Goal: Task Accomplishment & Management: Manage account settings

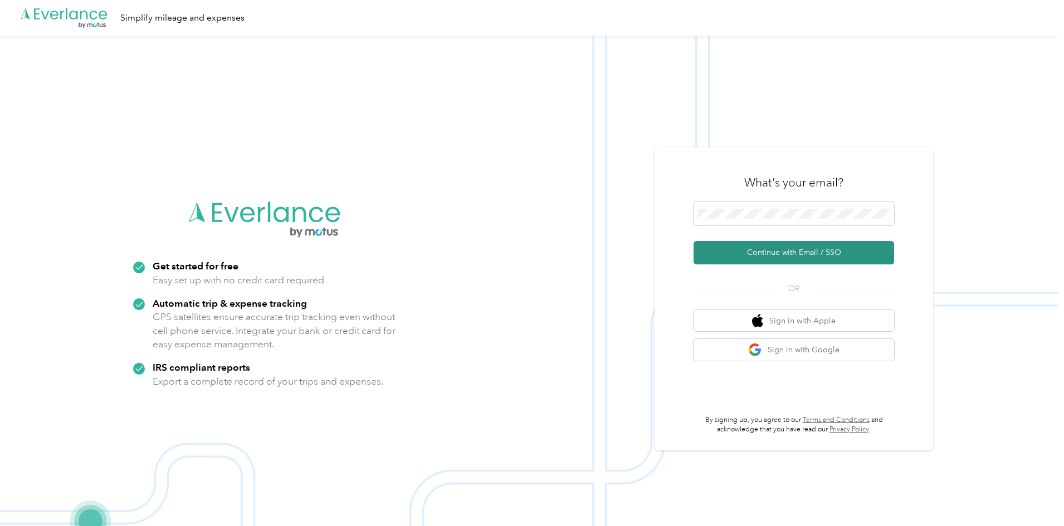
click at [770, 257] on button "Continue with Email / SSO" at bounding box center [793, 252] width 201 height 23
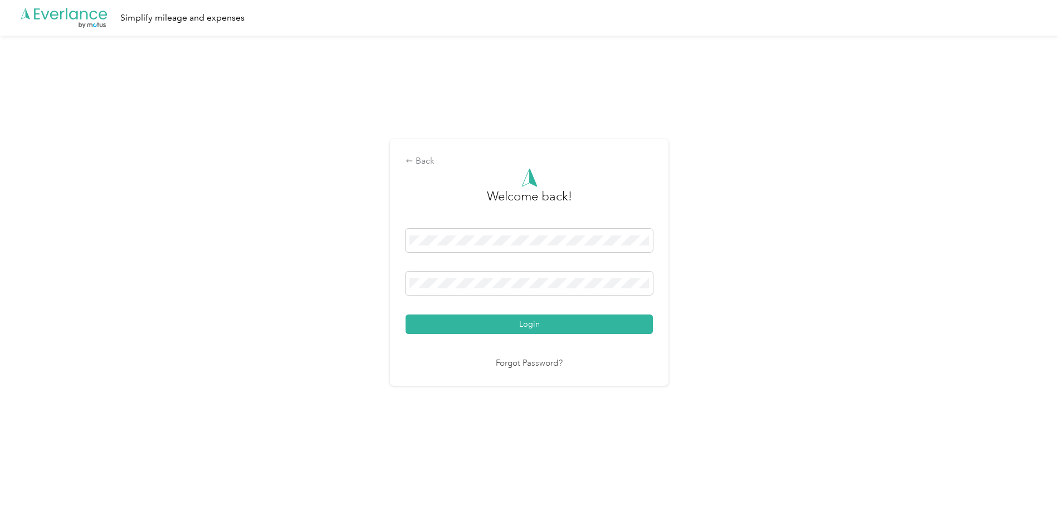
click at [770, 257] on div "Back Welcome back! Login Forgot Password?" at bounding box center [529, 267] width 1058 height 463
click at [531, 329] on button "Login" at bounding box center [528, 324] width 247 height 19
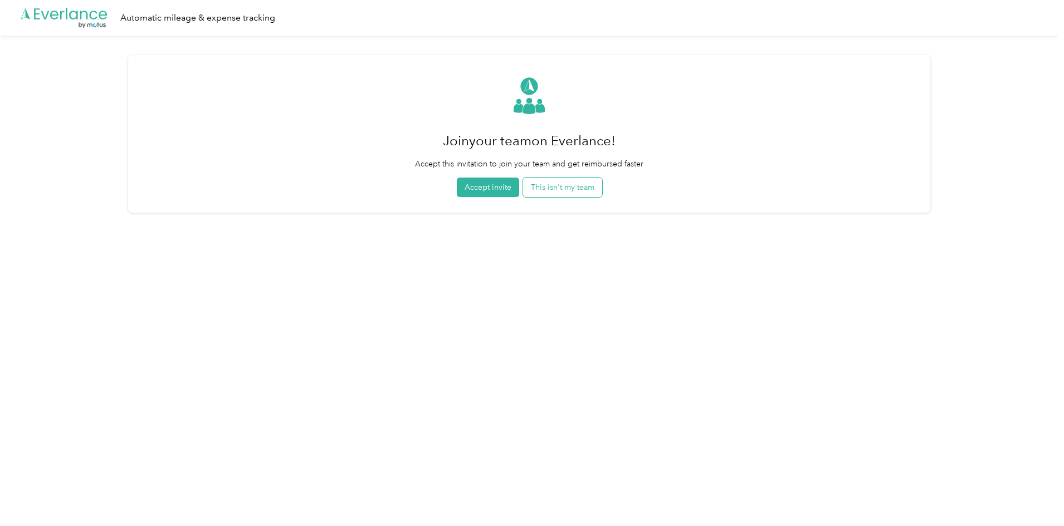
click at [559, 185] on button "This isn't my team" at bounding box center [562, 187] width 79 height 19
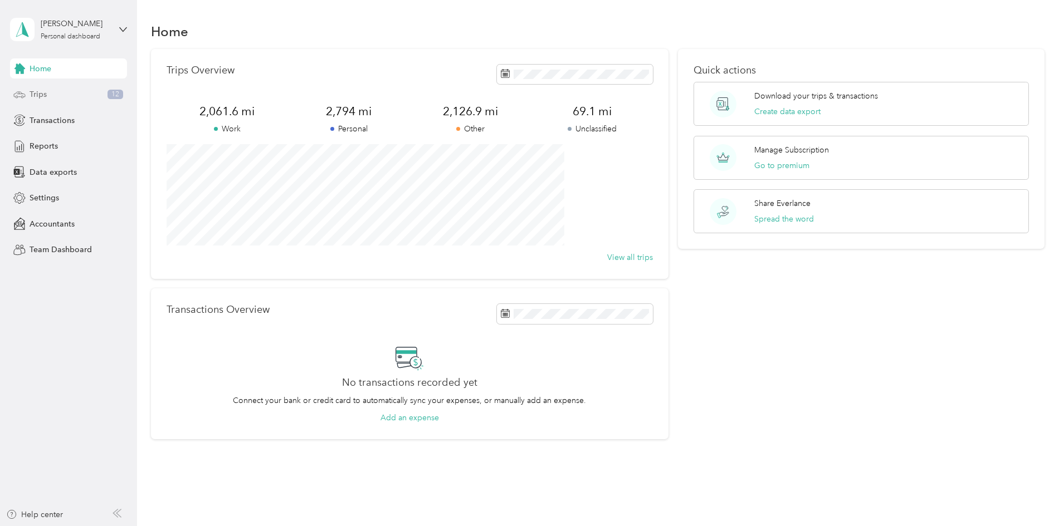
click at [39, 94] on span "Trips" at bounding box center [38, 95] width 17 height 12
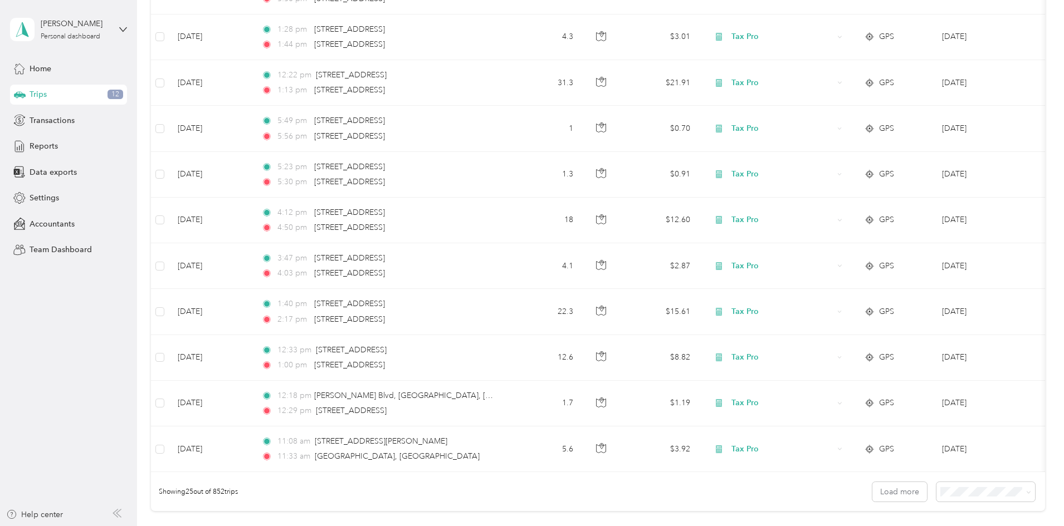
scroll to position [866, 0]
click at [872, 500] on button "Load more" at bounding box center [899, 490] width 55 height 19
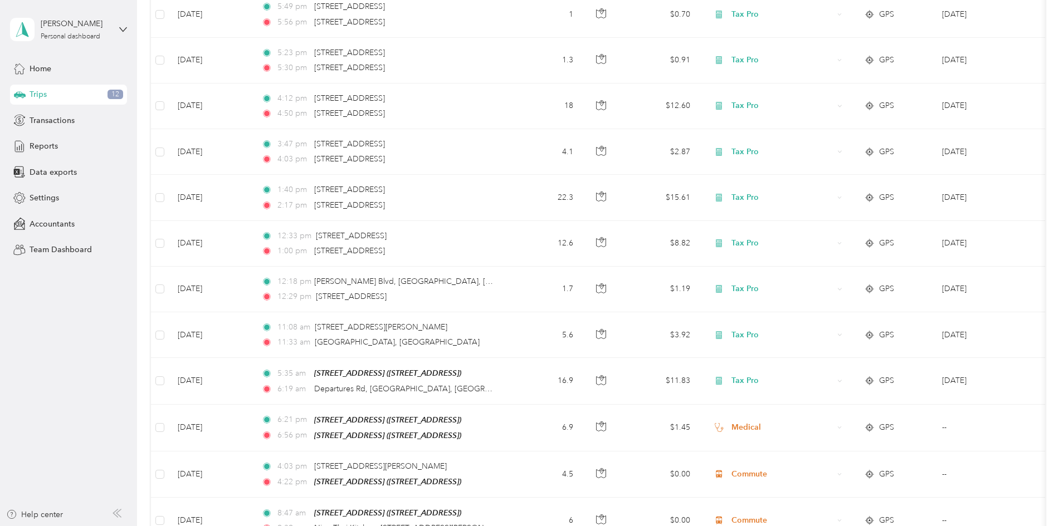
scroll to position [975, 0]
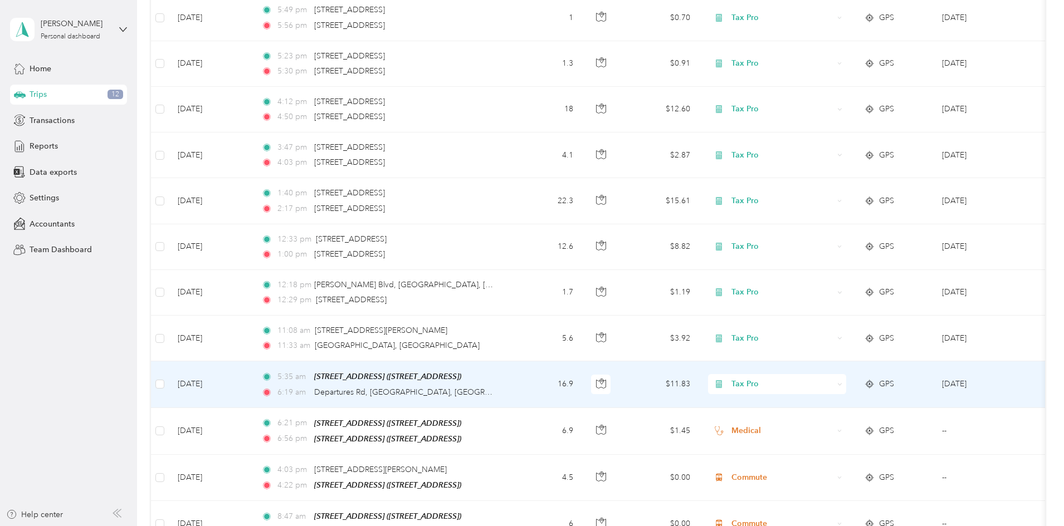
click at [828, 384] on span "Tax Pro" at bounding box center [782, 384] width 102 height 12
click at [816, 228] on ol "Work Personal MEDICAL Tax Pro Other Charity Medical Moving Commute" at bounding box center [851, 291] width 138 height 156
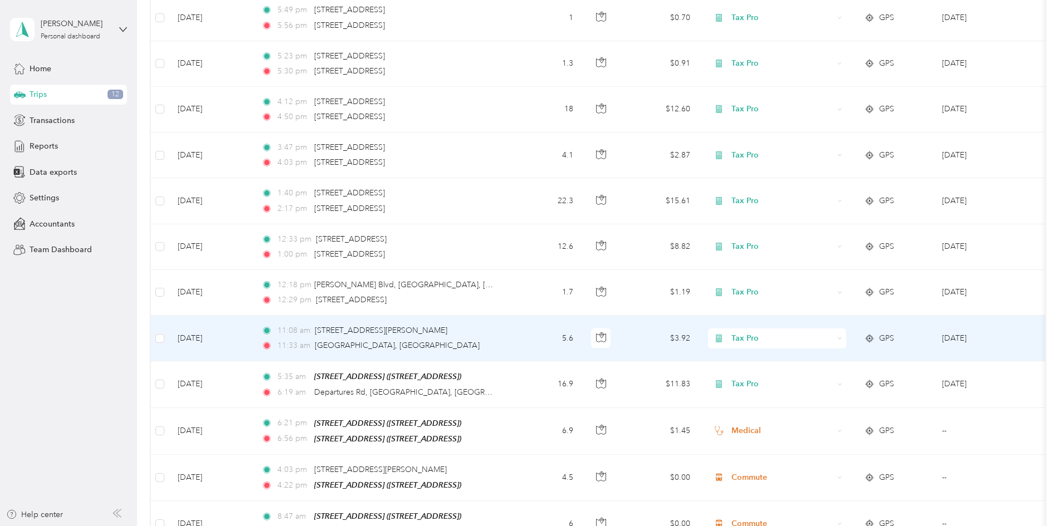
click at [815, 333] on span "Tax Pro" at bounding box center [782, 338] width 102 height 12
click at [815, 355] on span "Work" at bounding box center [861, 355] width 103 height 12
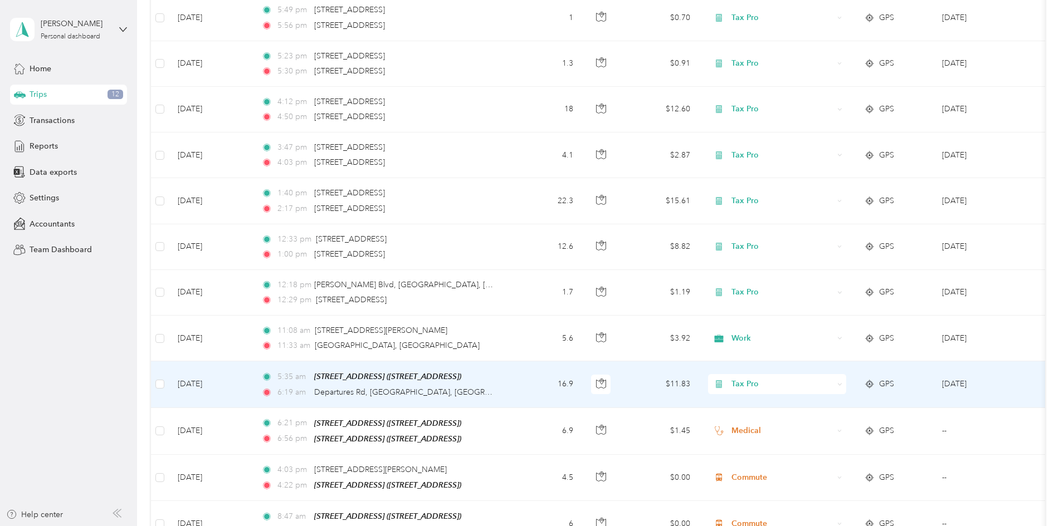
click at [818, 382] on span "Tax Pro" at bounding box center [782, 384] width 102 height 12
click at [814, 224] on li "Work" at bounding box center [851, 216] width 138 height 19
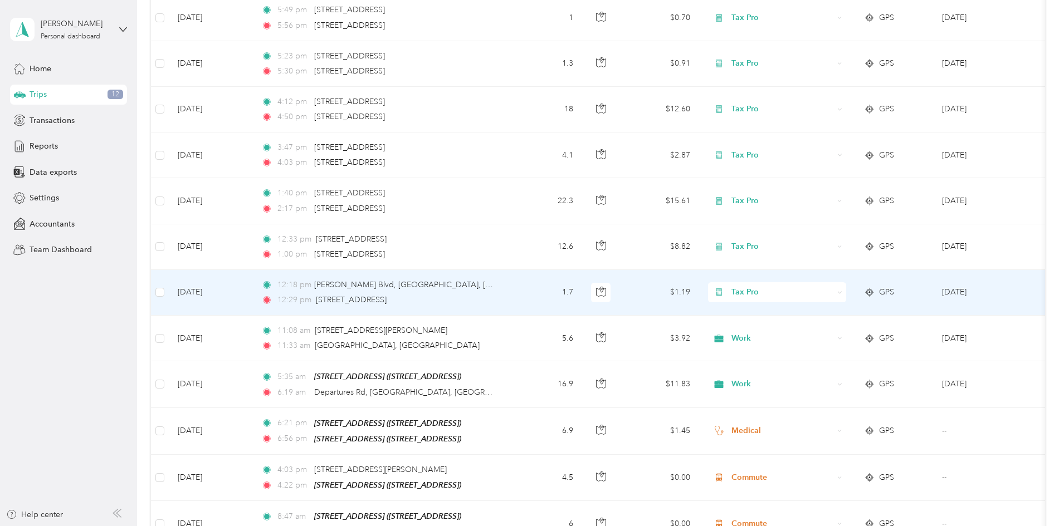
click at [809, 287] on span "Tax Pro" at bounding box center [782, 292] width 102 height 12
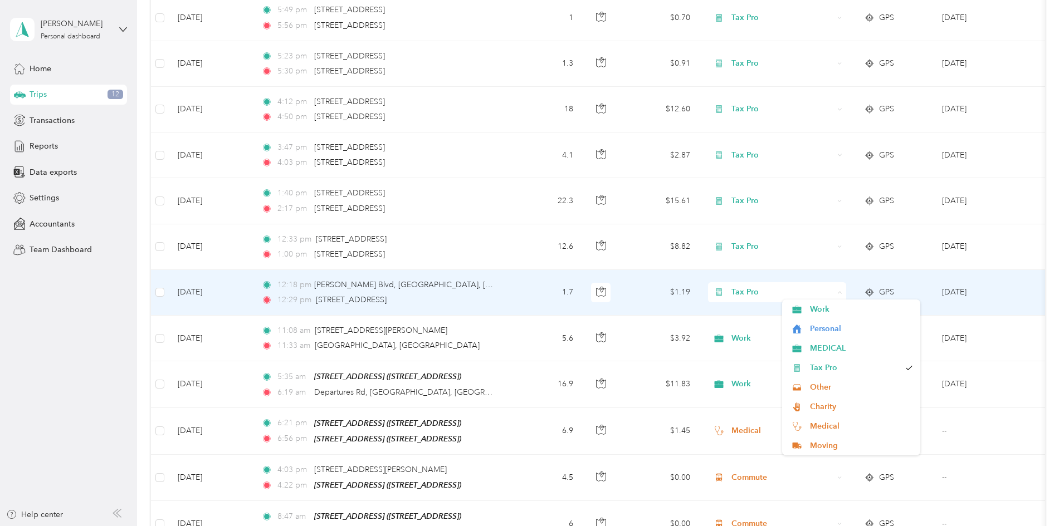
click at [809, 287] on span "Tax Pro" at bounding box center [782, 292] width 102 height 12
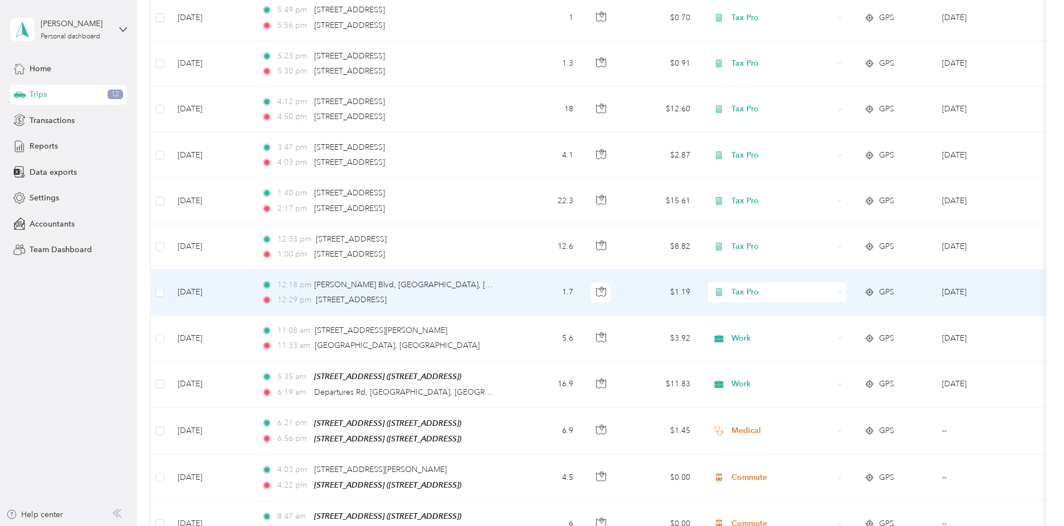
click at [817, 307] on span "Work" at bounding box center [861, 303] width 103 height 12
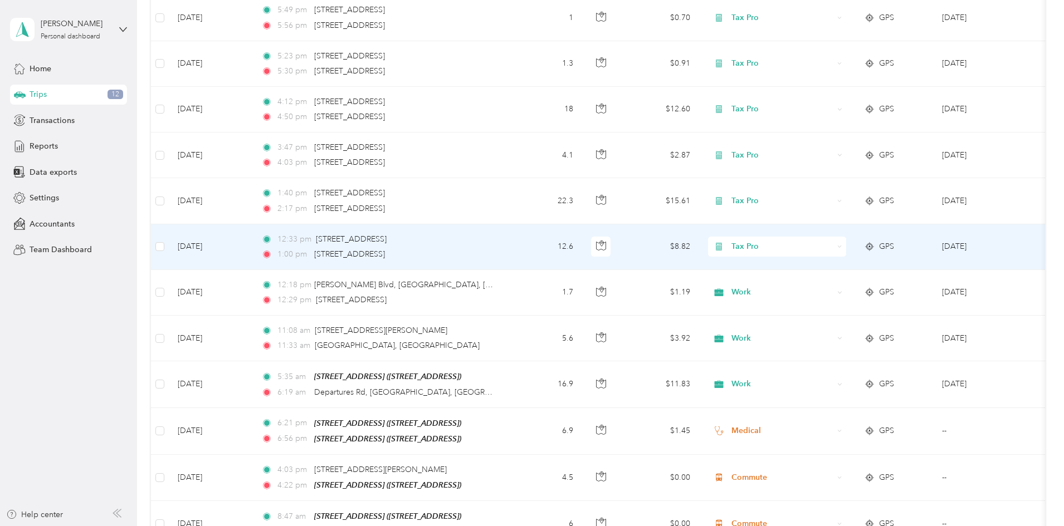
click at [816, 242] on span "Tax Pro" at bounding box center [782, 247] width 102 height 12
click at [816, 266] on li "Work" at bounding box center [851, 259] width 138 height 19
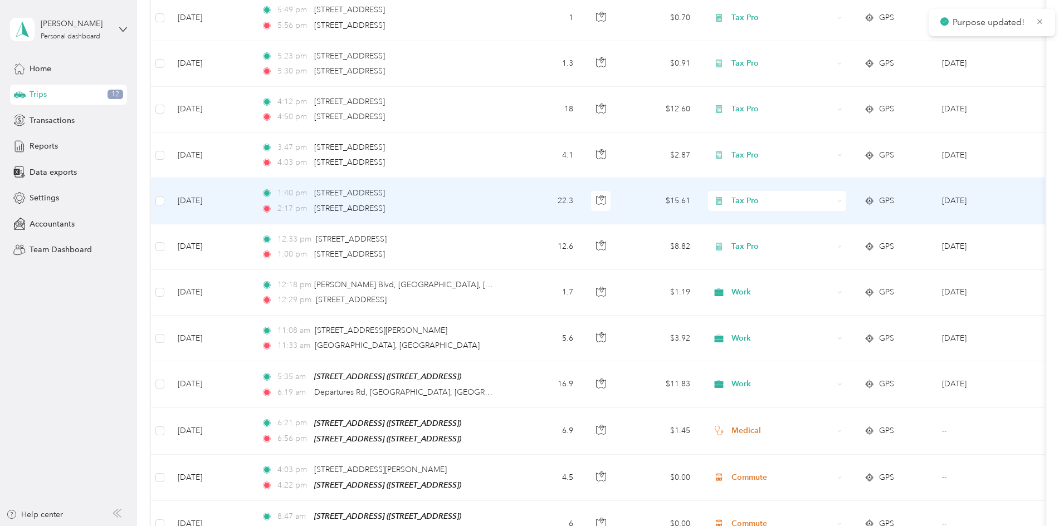
click at [821, 195] on span "Tax Pro" at bounding box center [782, 201] width 102 height 12
click at [815, 220] on li "Work" at bounding box center [851, 211] width 138 height 19
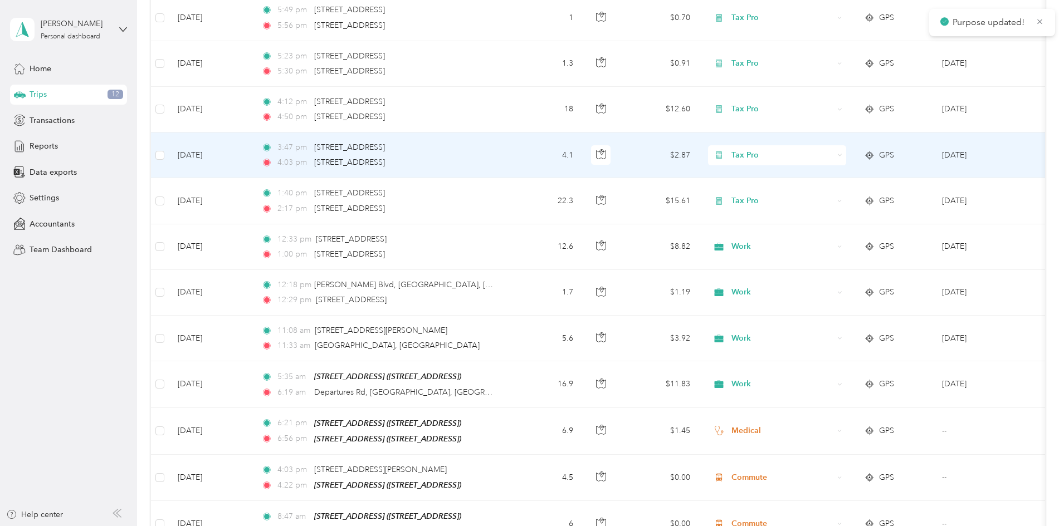
click at [824, 151] on span "Tax Pro" at bounding box center [782, 155] width 102 height 12
click at [818, 172] on li "Work" at bounding box center [851, 166] width 138 height 19
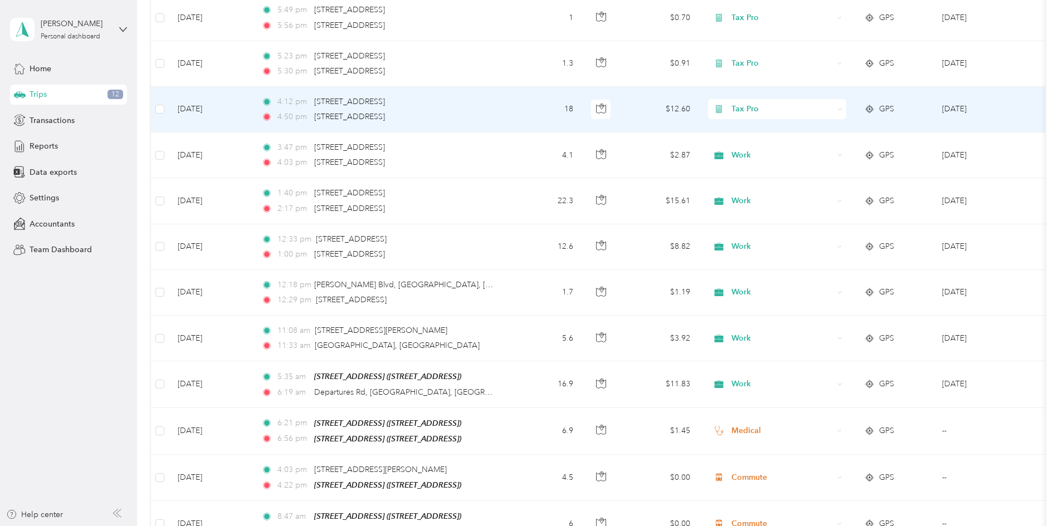
click at [822, 107] on span "Tax Pro" at bounding box center [782, 109] width 102 height 12
click at [819, 125] on span "Work" at bounding box center [861, 121] width 103 height 12
click at [819, 125] on td "Tax Pro" at bounding box center [777, 110] width 156 height 46
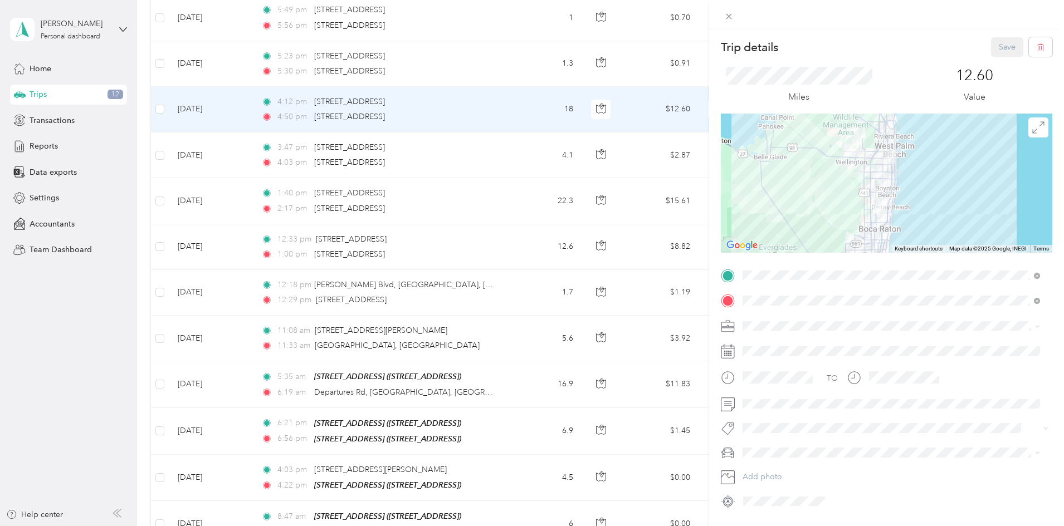
click at [589, 111] on div "Trip details Save This trip cannot be edited because it is either under review,…" at bounding box center [532, 263] width 1064 height 526
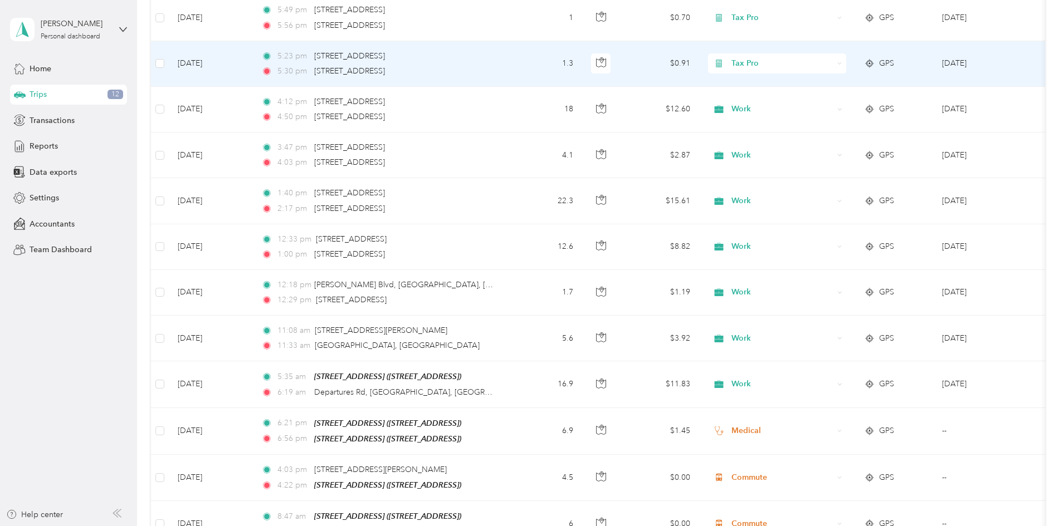
click at [816, 63] on span "Tax Pro" at bounding box center [782, 63] width 102 height 12
click at [816, 80] on li "Work" at bounding box center [851, 74] width 138 height 19
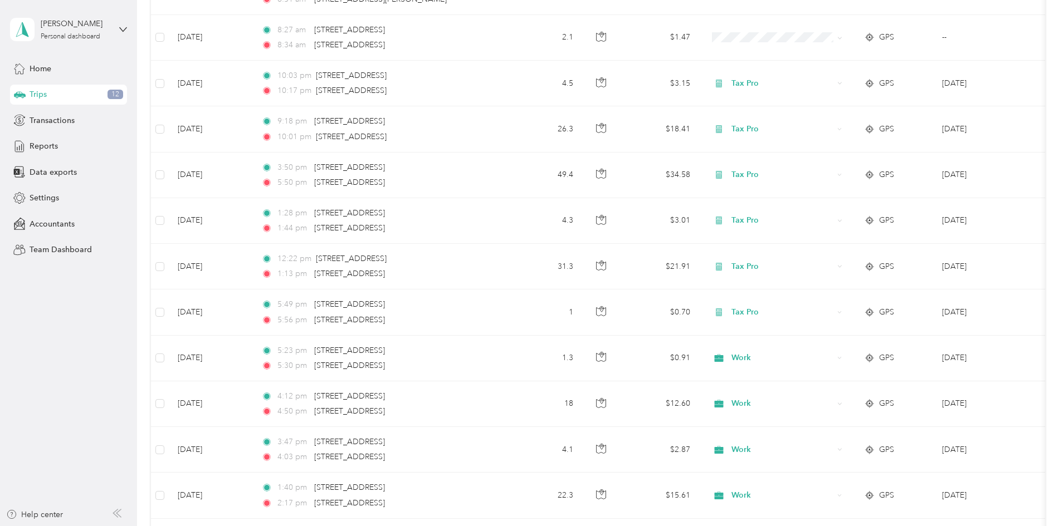
scroll to position [663, 0]
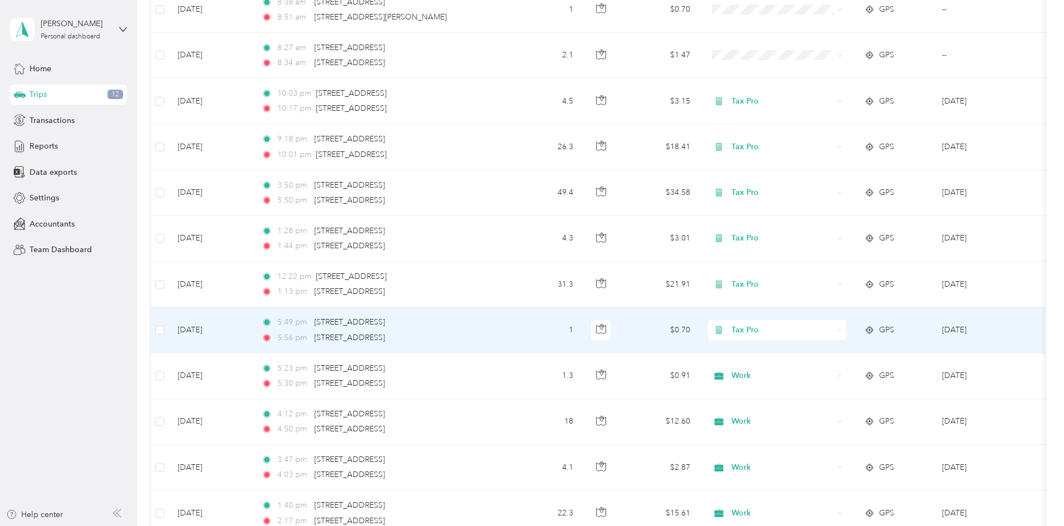
click at [821, 325] on span "Tax Pro" at bounding box center [782, 330] width 102 height 12
click at [821, 351] on ol "Work Personal MEDICAL Tax Pro Other Charity Medical Moving Commute" at bounding box center [851, 416] width 138 height 156
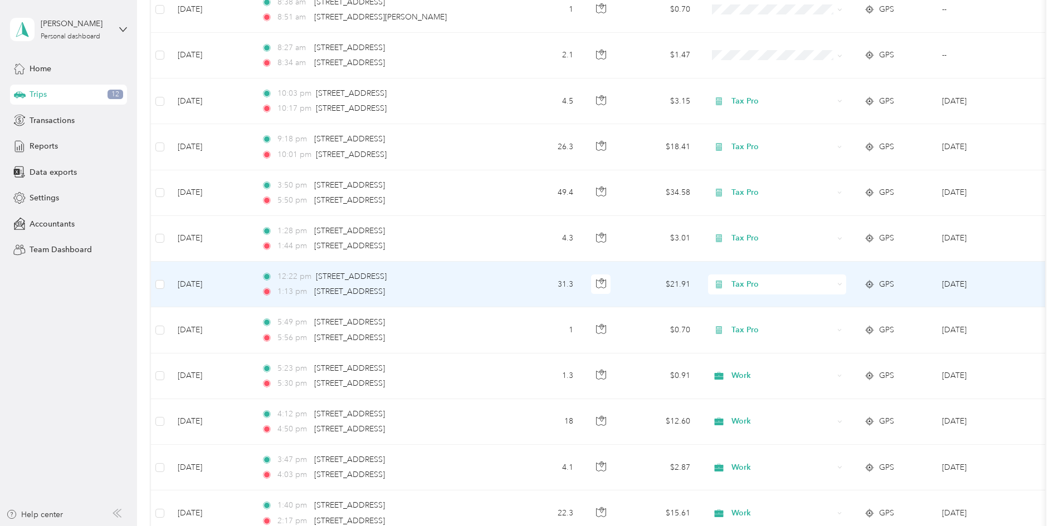
click at [813, 280] on span "Tax Pro" at bounding box center [782, 284] width 102 height 12
click at [814, 304] on li "Work" at bounding box center [851, 297] width 138 height 19
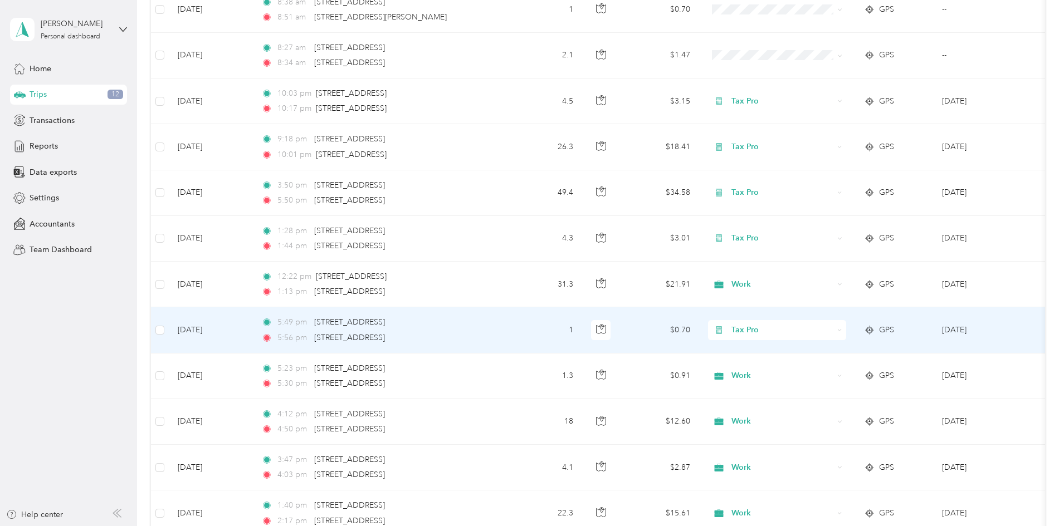
click at [824, 325] on span "Tax Pro" at bounding box center [782, 330] width 102 height 12
click at [818, 346] on span "Work" at bounding box center [861, 346] width 103 height 12
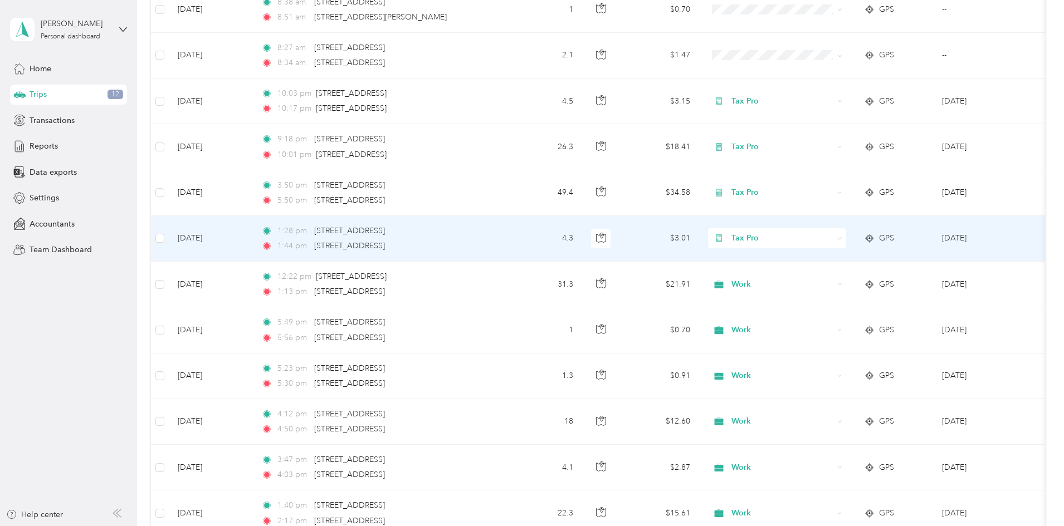
click at [819, 232] on span "Tax Pro" at bounding box center [782, 238] width 102 height 12
click at [812, 257] on li "Work" at bounding box center [851, 255] width 138 height 19
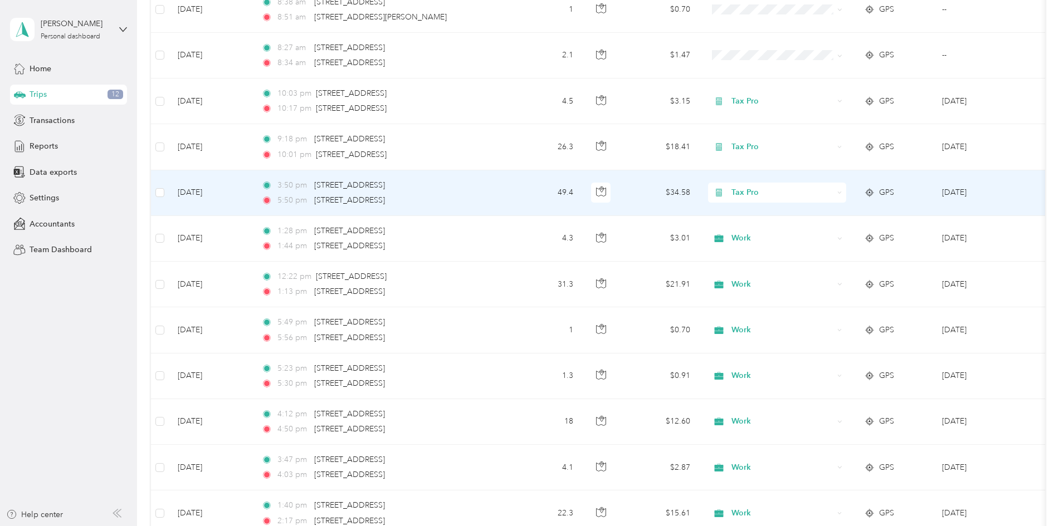
click at [818, 196] on div "Tax Pro" at bounding box center [777, 193] width 138 height 20
click at [819, 208] on span "Work" at bounding box center [861, 210] width 103 height 12
click at [820, 190] on span "Tax Pro" at bounding box center [782, 193] width 102 height 12
click at [819, 210] on li "Work" at bounding box center [851, 206] width 138 height 19
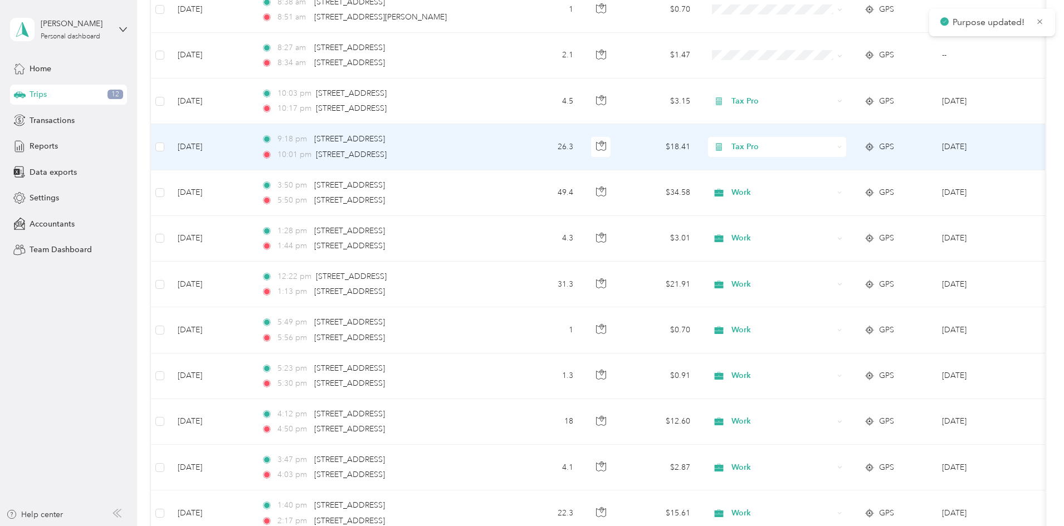
click at [816, 144] on span "Tax Pro" at bounding box center [782, 147] width 102 height 12
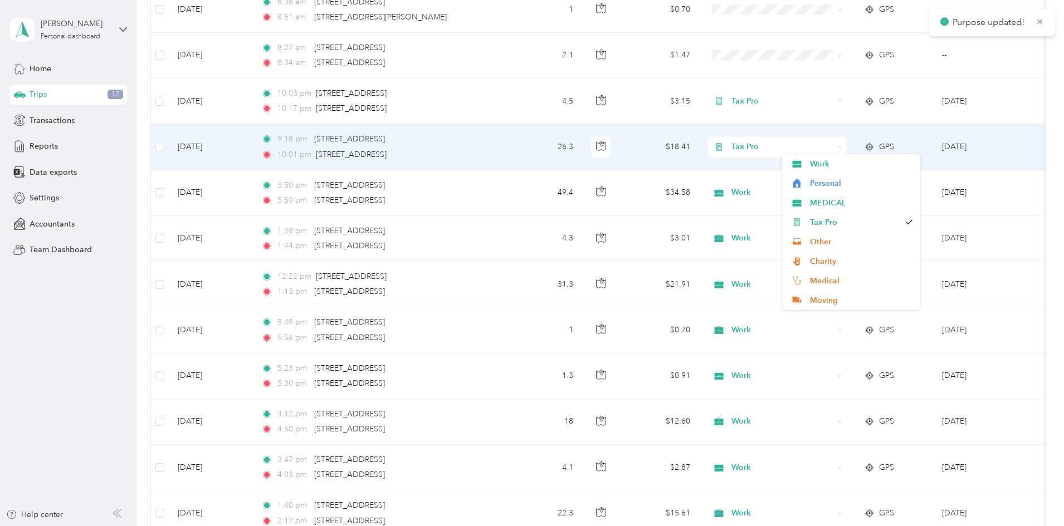
click at [816, 144] on span "Tax Pro" at bounding box center [782, 147] width 102 height 12
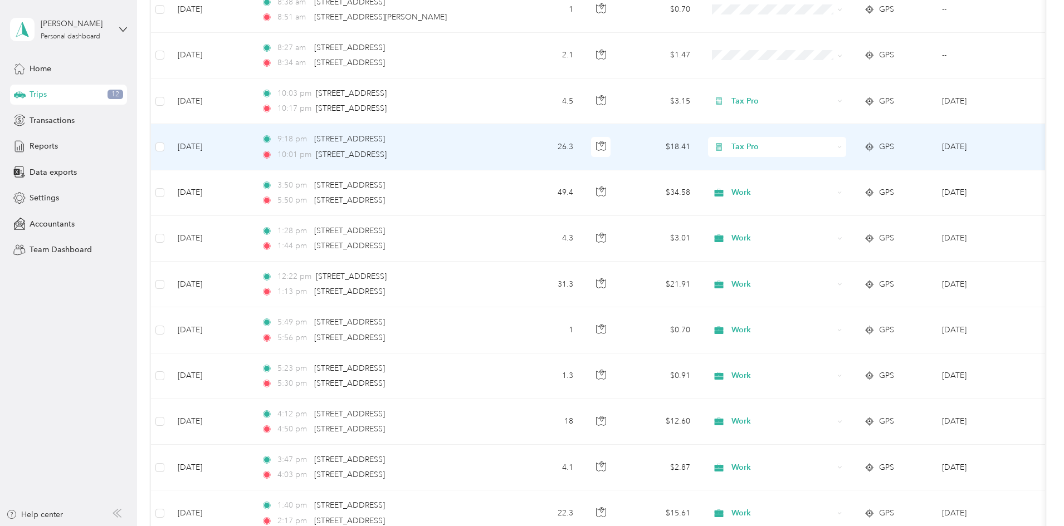
click at [816, 167] on li "Work" at bounding box center [851, 160] width 138 height 19
click at [815, 141] on span "Tax Pro" at bounding box center [782, 147] width 102 height 12
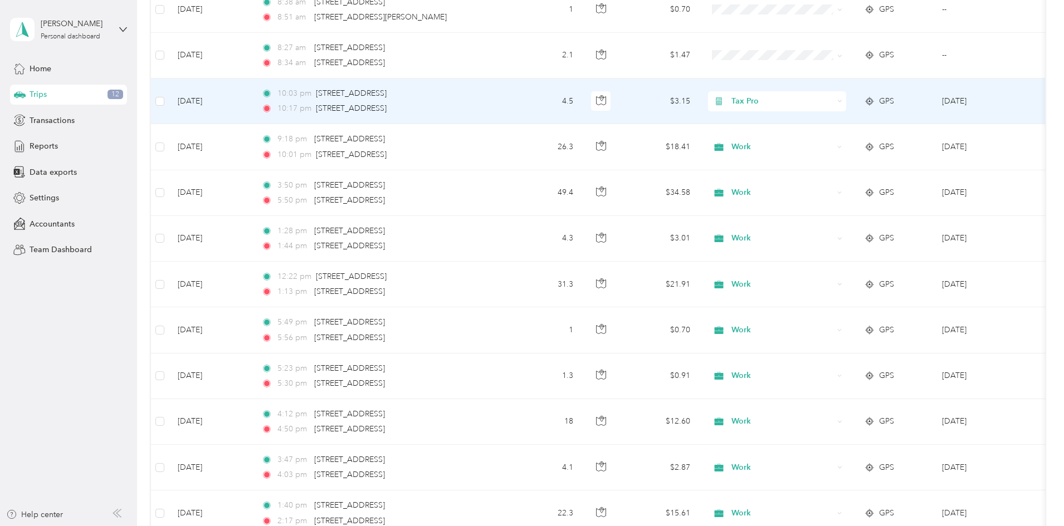
click at [815, 99] on span "Tax Pro" at bounding box center [782, 101] width 102 height 12
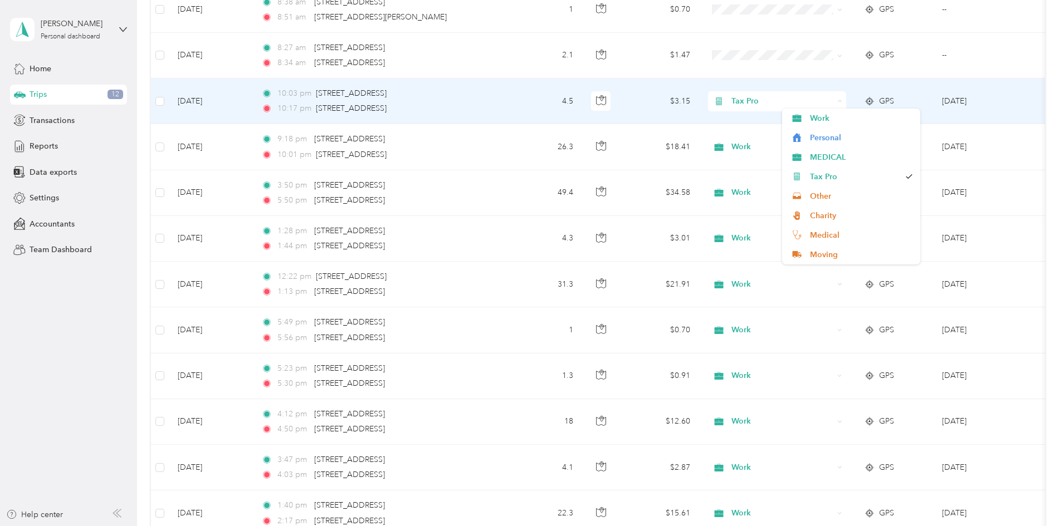
click at [815, 99] on span "Tax Pro" at bounding box center [782, 101] width 102 height 12
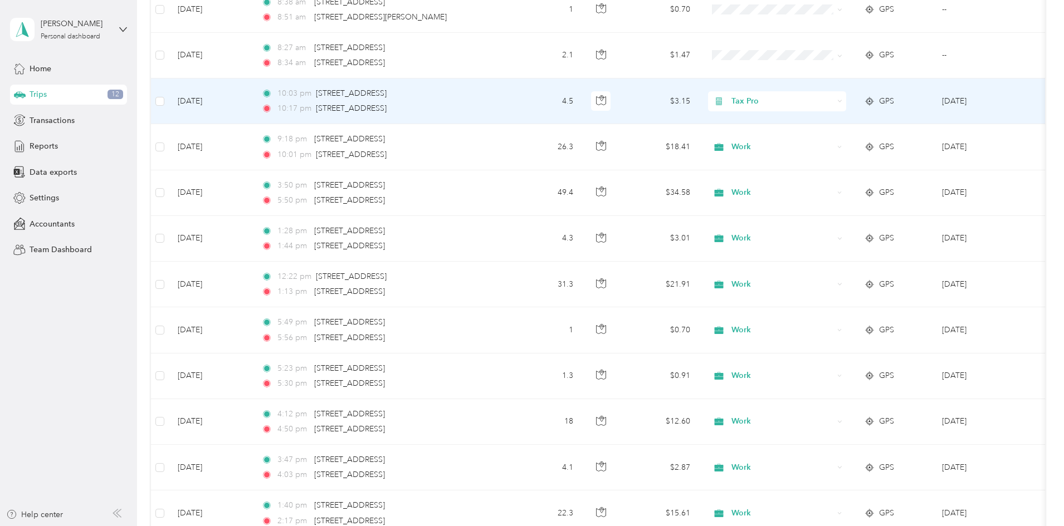
click at [815, 120] on li "Work" at bounding box center [851, 117] width 138 height 19
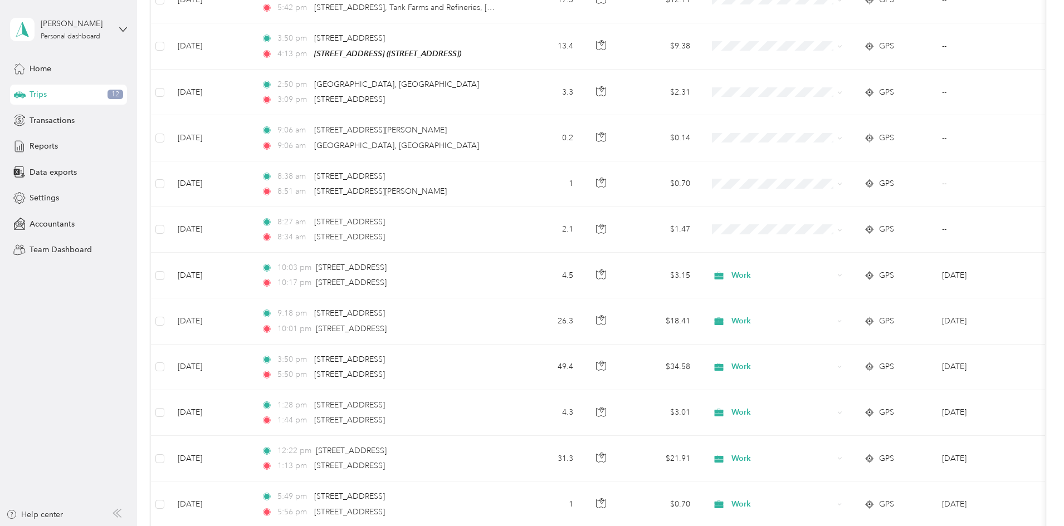
scroll to position [456, 0]
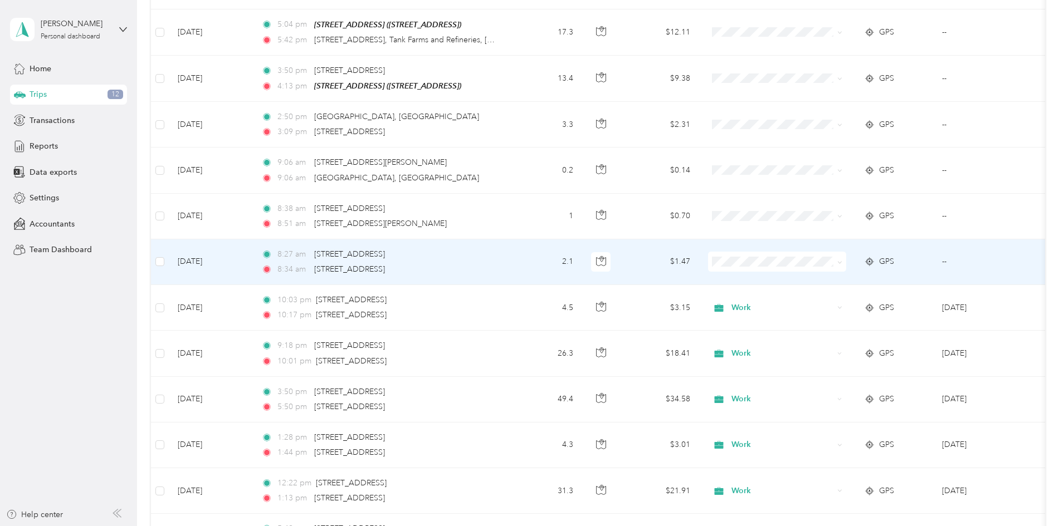
click at [815, 270] on td at bounding box center [777, 262] width 156 height 46
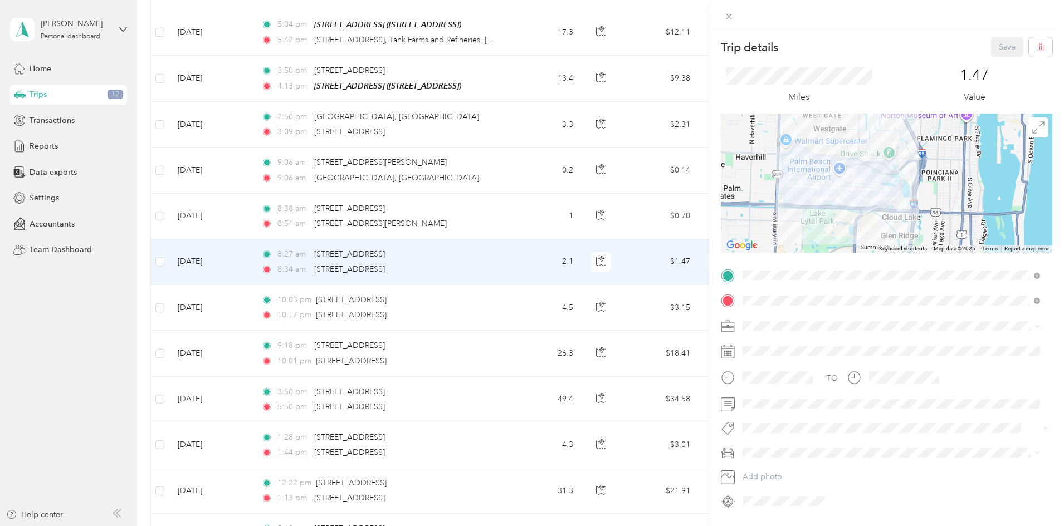
click at [468, 249] on div "Trip details Save This trip cannot be edited because it is either under review,…" at bounding box center [532, 263] width 1064 height 526
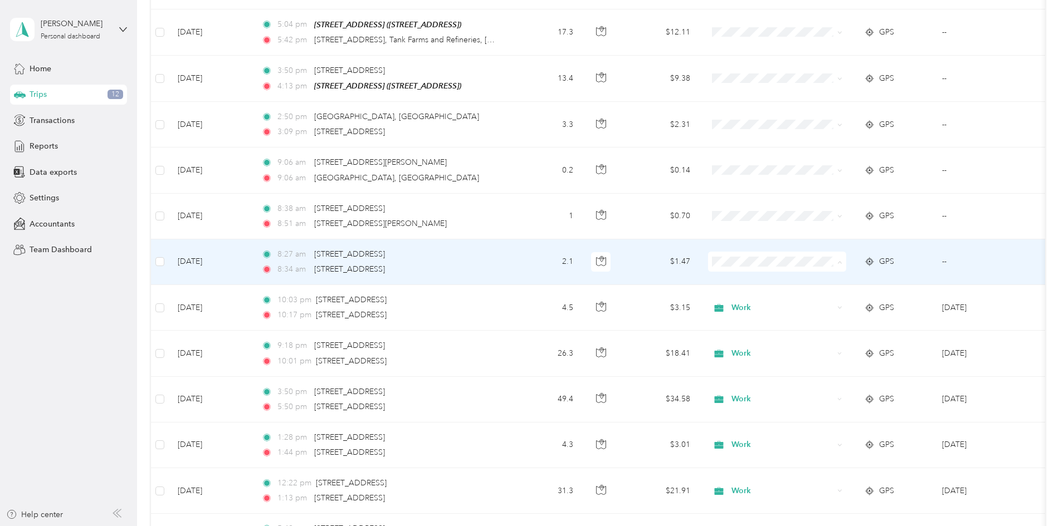
click at [813, 277] on span "Work" at bounding box center [861, 279] width 103 height 12
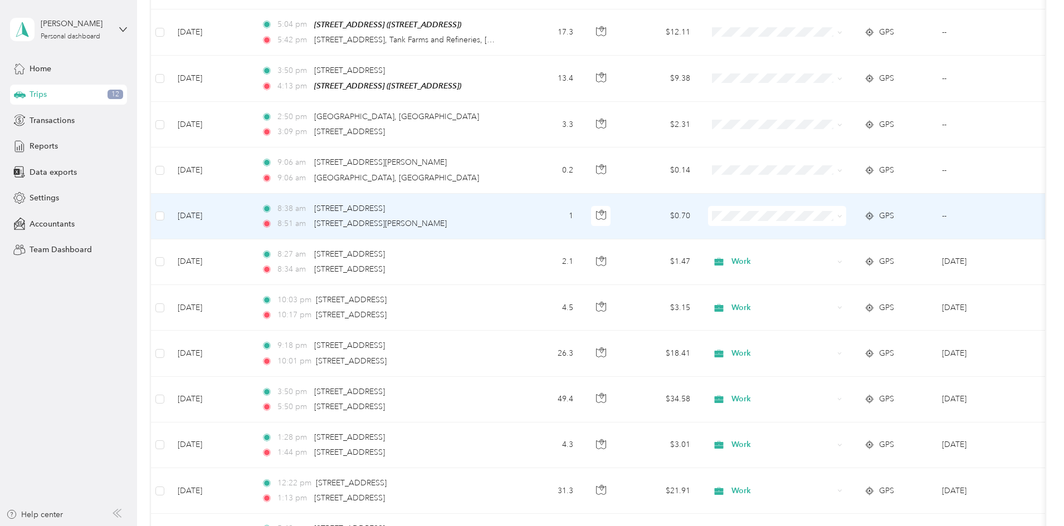
click at [814, 232] on span "Work" at bounding box center [861, 233] width 103 height 12
click at [814, 232] on td at bounding box center [777, 217] width 156 height 46
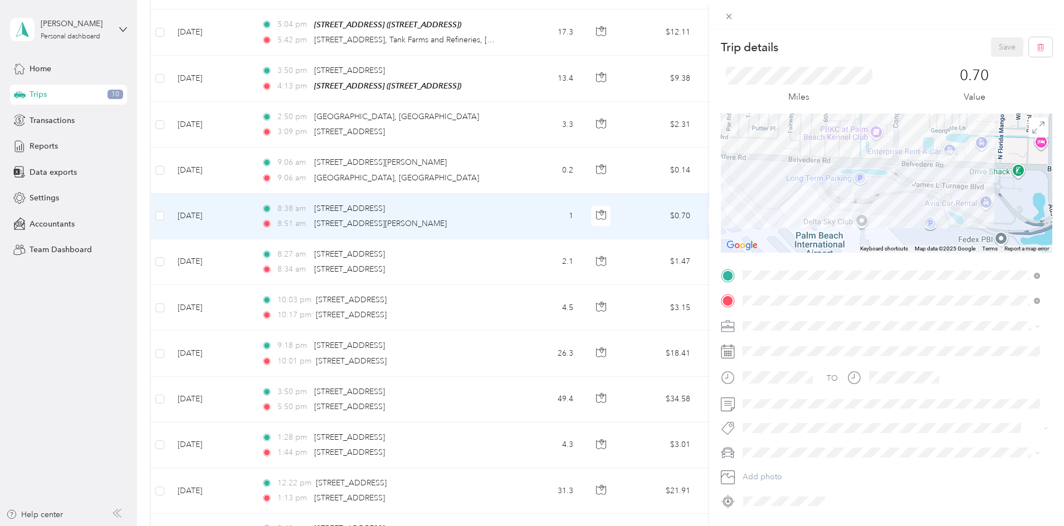
click at [496, 218] on div "Trip details Save This trip cannot be edited because it is either under review,…" at bounding box center [532, 263] width 1064 height 526
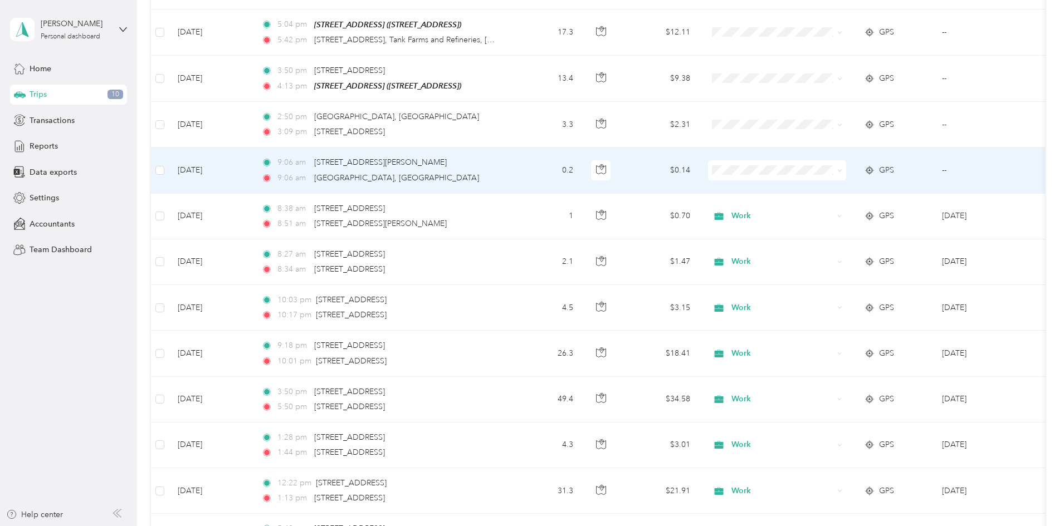
click at [818, 189] on li "Work" at bounding box center [851, 186] width 138 height 19
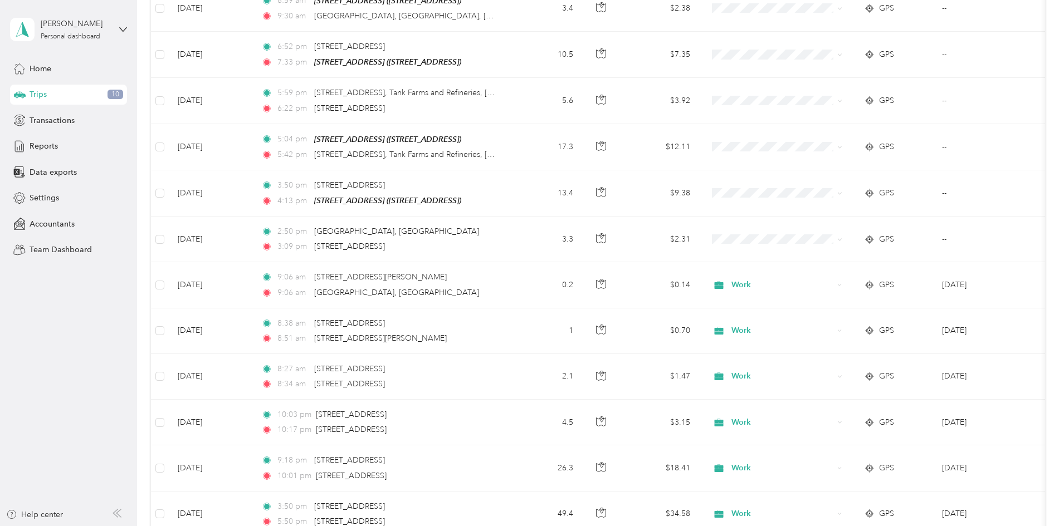
scroll to position [332, 0]
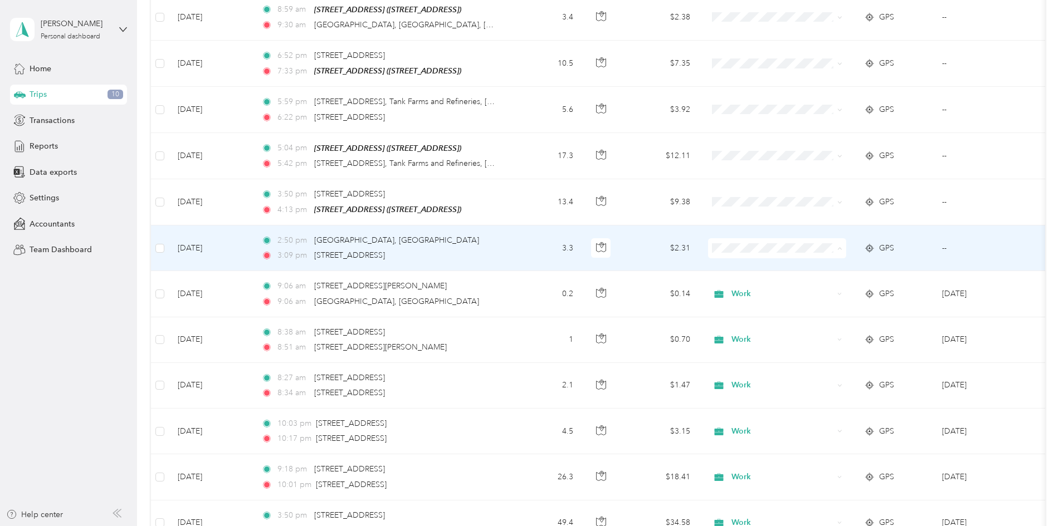
click at [814, 264] on span "Work" at bounding box center [861, 266] width 103 height 12
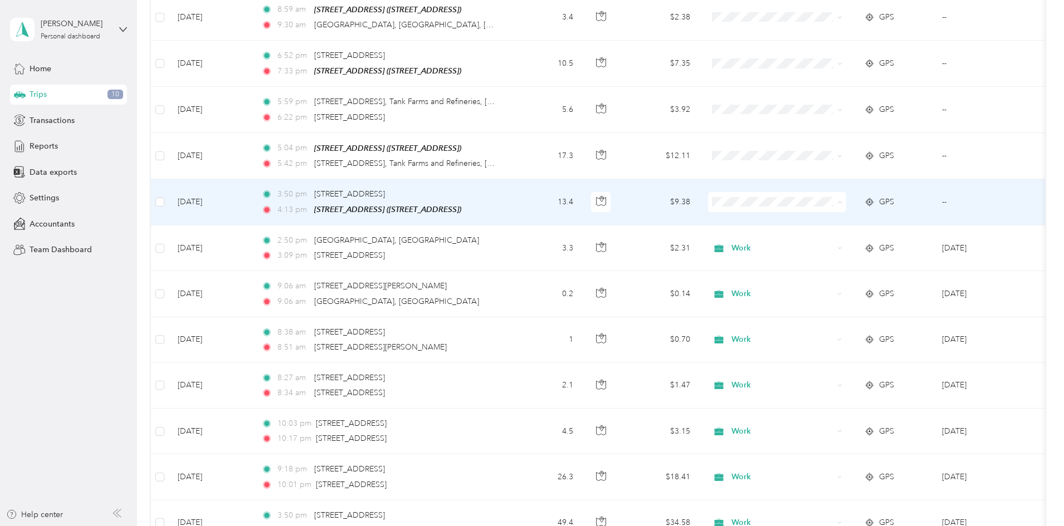
click at [813, 217] on span "Work" at bounding box center [861, 219] width 103 height 12
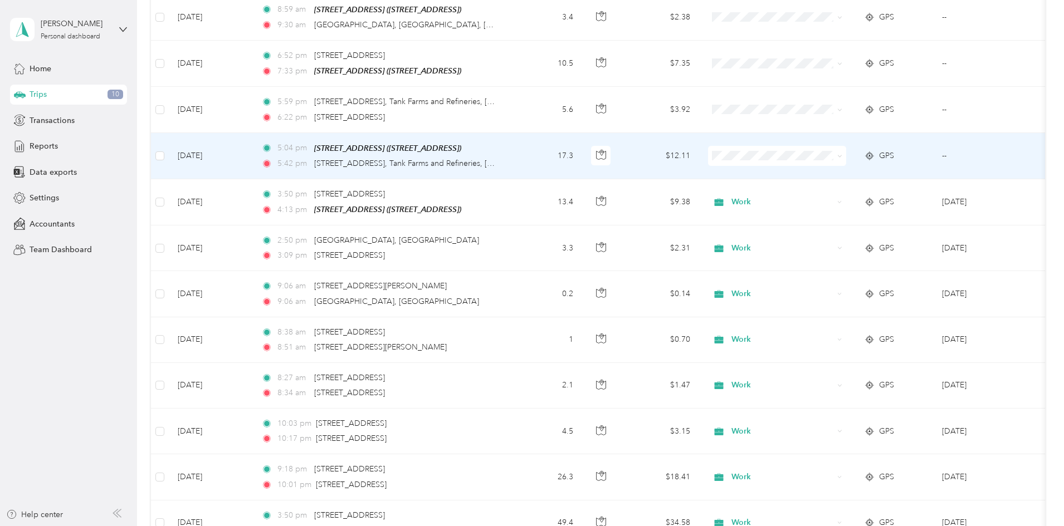
click at [811, 173] on span "Work" at bounding box center [861, 170] width 103 height 12
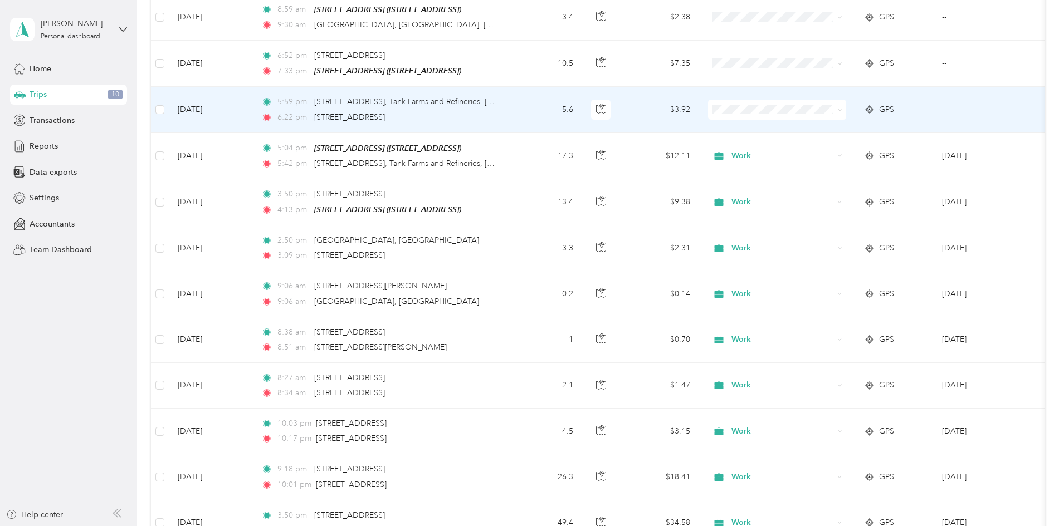
click at [814, 131] on ol "Work Personal MEDICAL Tax Pro Other Charity Medical Moving Commute" at bounding box center [851, 196] width 138 height 156
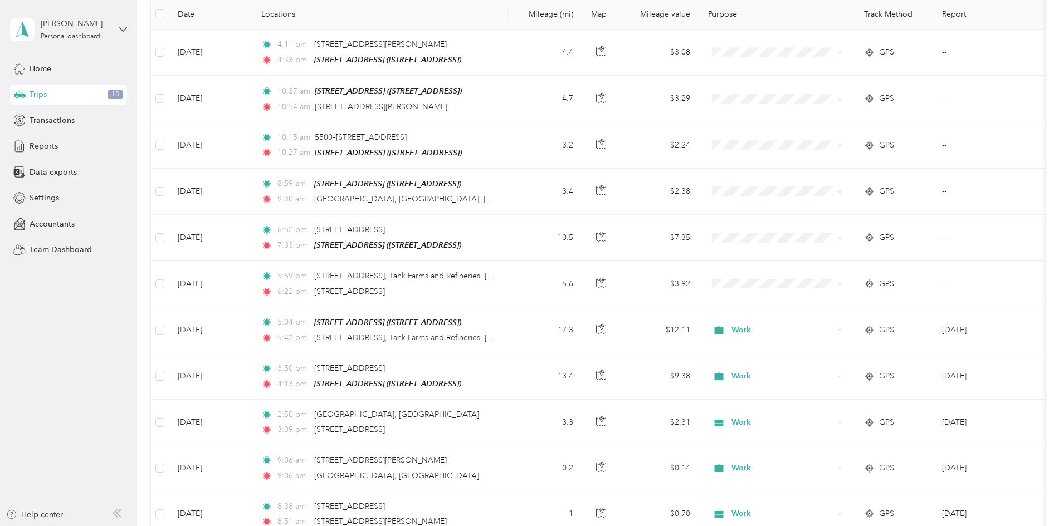
scroll to position [155, 0]
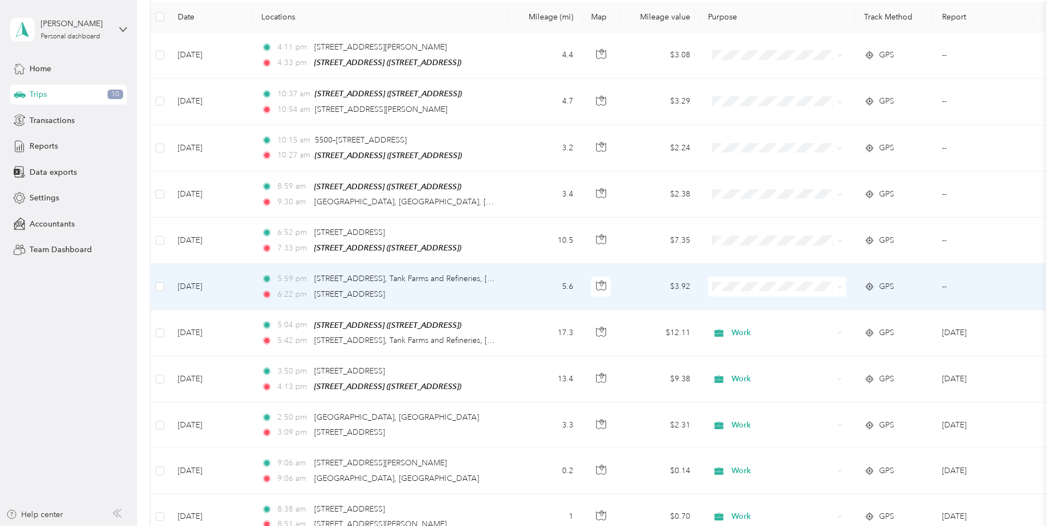
click at [803, 278] on span at bounding box center [777, 287] width 138 height 20
click at [817, 304] on span "Work" at bounding box center [861, 305] width 103 height 12
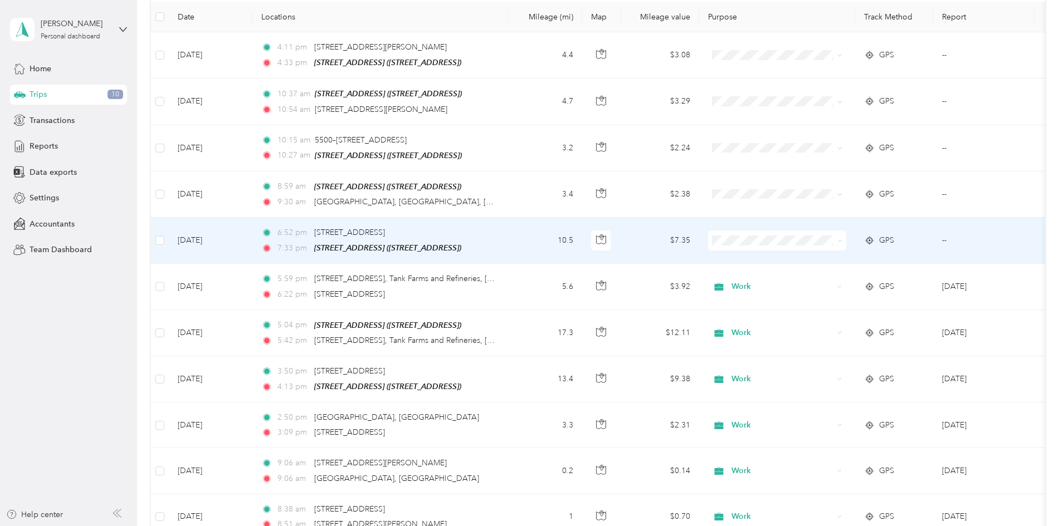
click at [812, 262] on ol "Work Personal MEDICAL Tax Pro Other Charity Medical Moving Commute" at bounding box center [851, 323] width 138 height 156
click at [818, 264] on ol "Work Personal MEDICAL Tax Pro Other Charity Medical Moving Commute" at bounding box center [851, 328] width 138 height 156
click at [828, 297] on span "MEDICAL" at bounding box center [861, 294] width 103 height 12
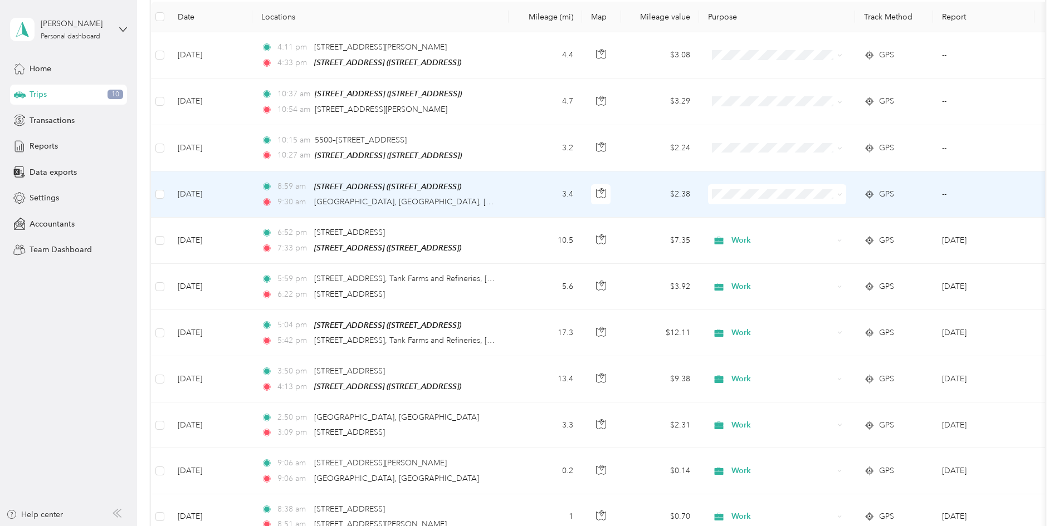
click at [818, 250] on span "MEDICAL" at bounding box center [861, 249] width 103 height 12
click at [815, 191] on span "Work" at bounding box center [782, 194] width 102 height 12
click at [814, 256] on ol "Work Personal MEDICAL Tax Pro Other Charity Medical Moving Commute" at bounding box center [851, 281] width 138 height 156
click at [810, 192] on span "Work" at bounding box center [782, 194] width 102 height 12
click at [818, 248] on span "MEDICAL" at bounding box center [861, 252] width 103 height 12
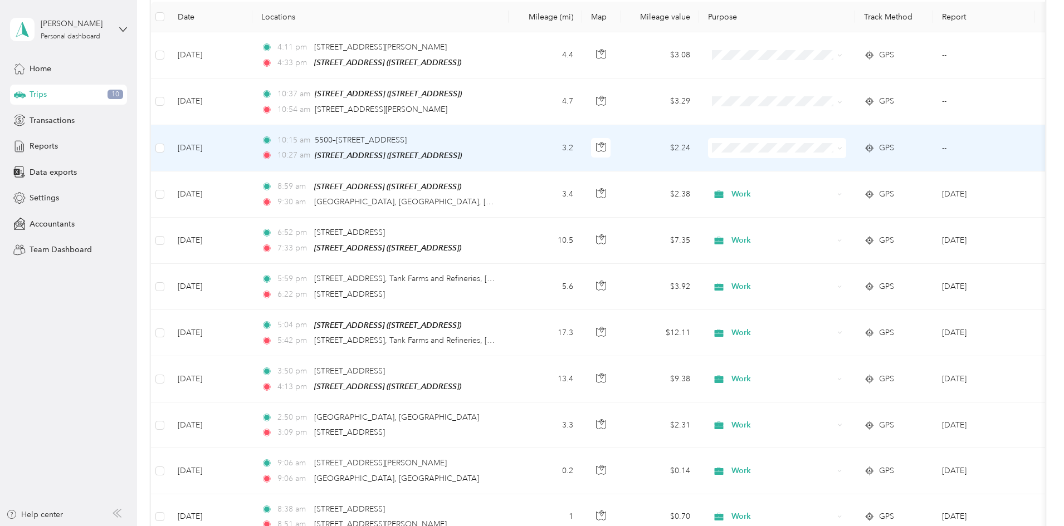
click at [817, 209] on li "MEDICAL" at bounding box center [851, 199] width 138 height 19
click at [817, 147] on span "Work" at bounding box center [782, 148] width 102 height 12
click at [818, 204] on span "MEDICAL" at bounding box center [861, 205] width 103 height 12
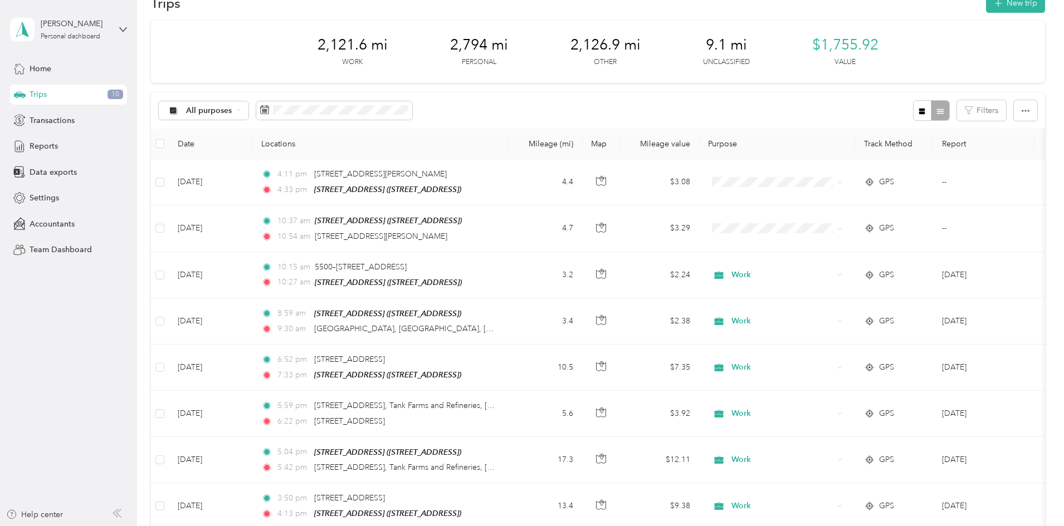
scroll to position [23, 0]
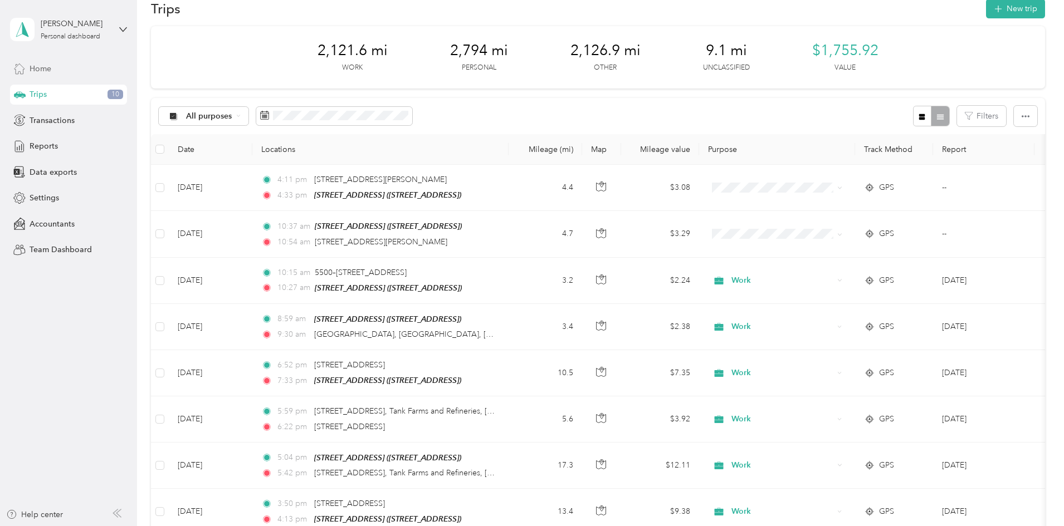
click at [34, 70] on span "Home" at bounding box center [41, 69] width 22 height 12
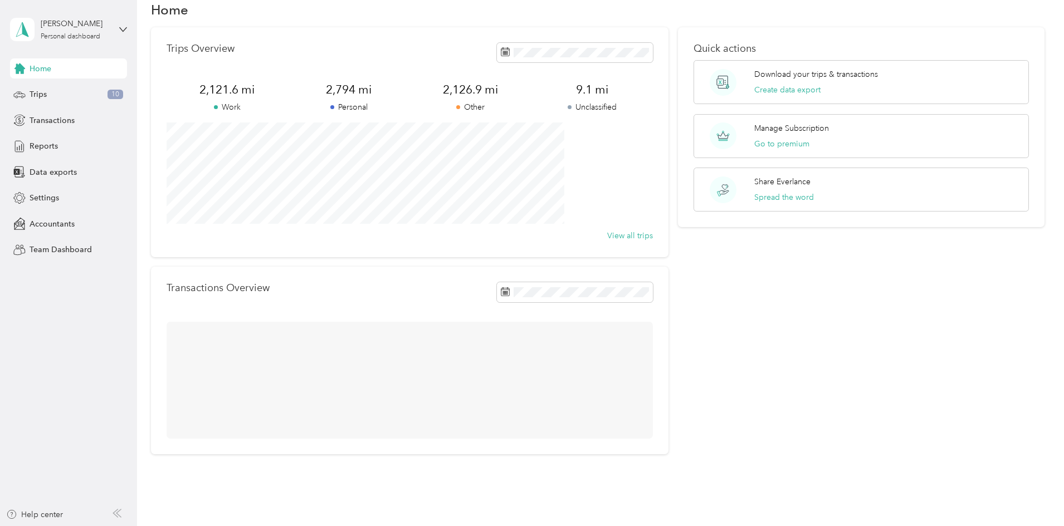
scroll to position [23, 0]
click at [121, 30] on icon at bounding box center [123, 30] width 8 height 8
click at [69, 95] on div "Log out" at bounding box center [127, 91] width 219 height 19
